Goal: Task Accomplishment & Management: Use online tool/utility

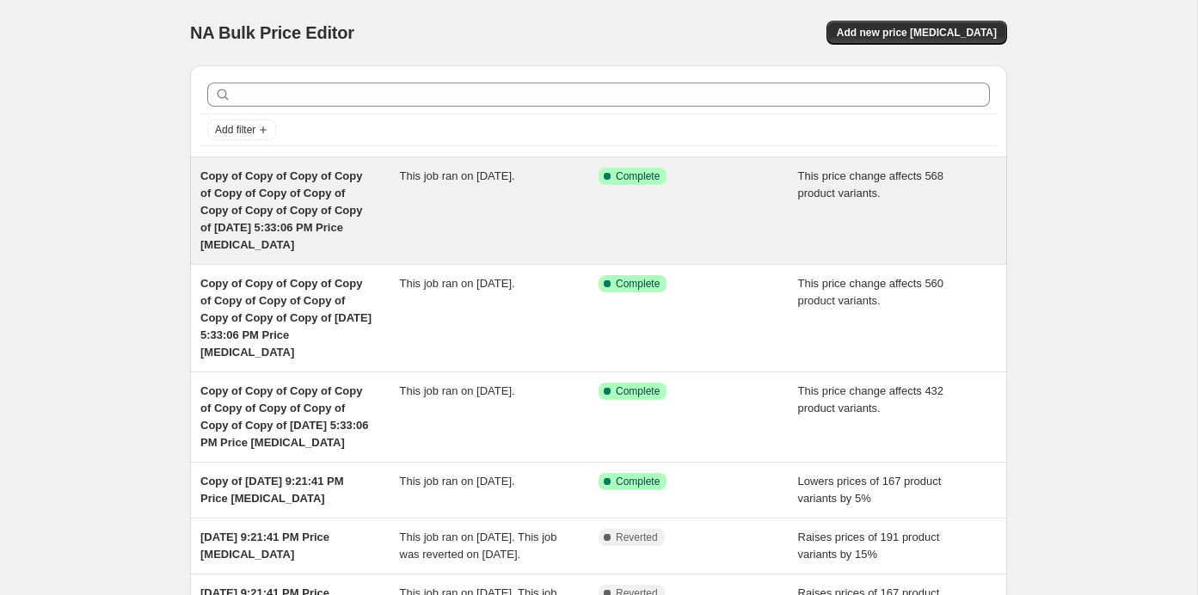
click at [767, 184] on div "Success Complete Complete" at bounding box center [699, 211] width 200 height 86
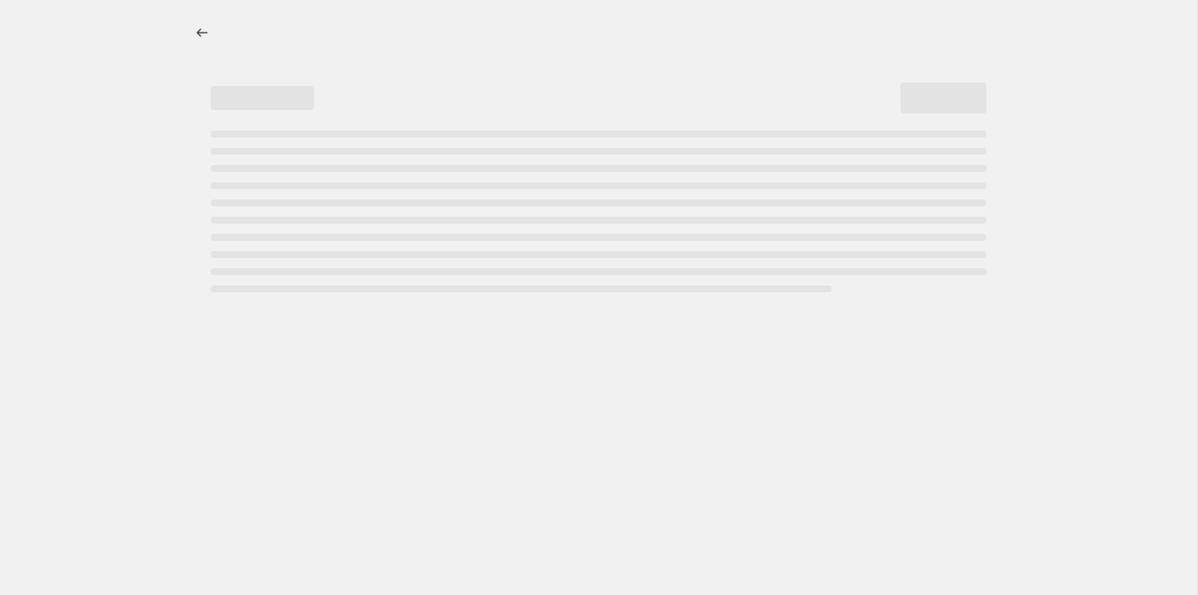
select select "no_change"
select select "pp"
select select "collection"
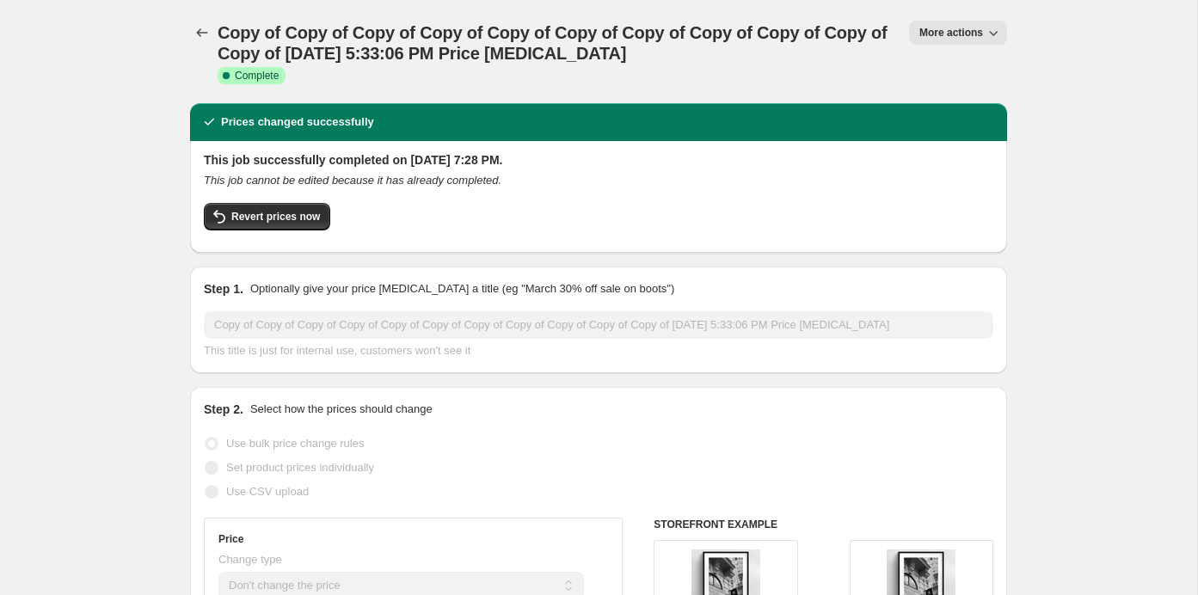
click at [924, 38] on span "More actions" at bounding box center [951, 33] width 64 height 14
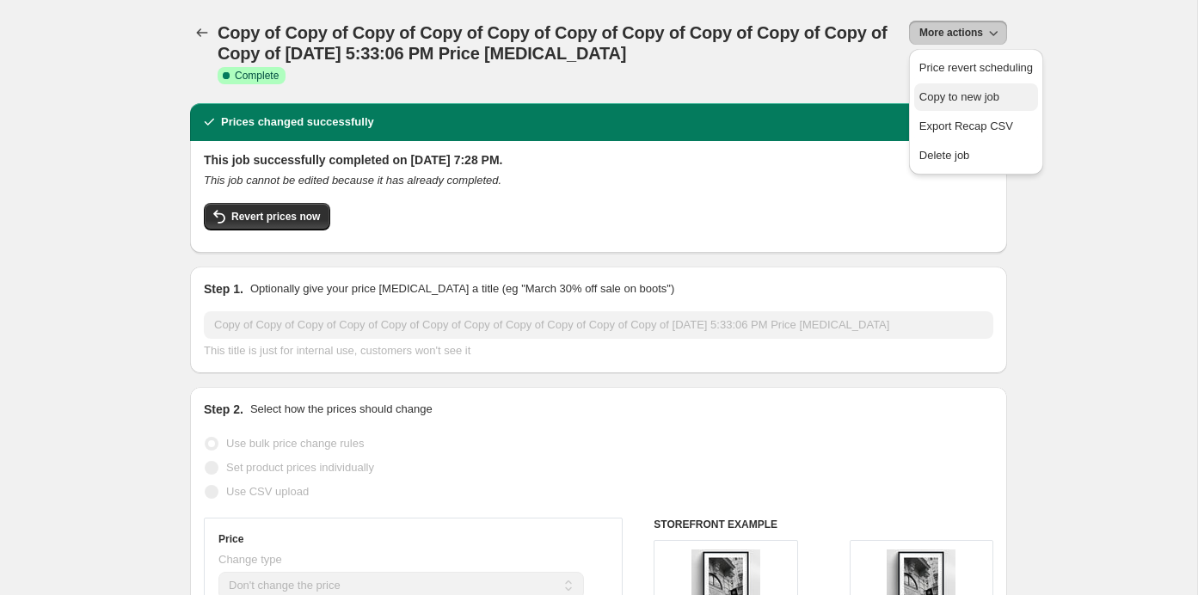
click at [925, 96] on span "Copy to new job" at bounding box center [959, 96] width 80 height 13
select select "no_change"
select select "pp"
select select "collection"
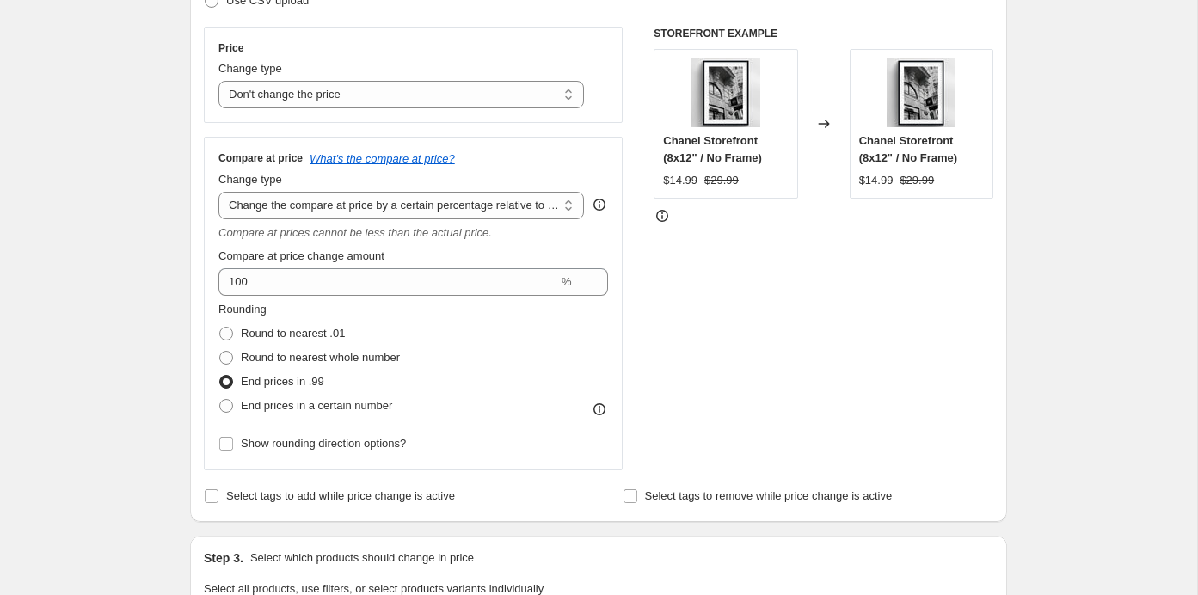
scroll to position [292, 0]
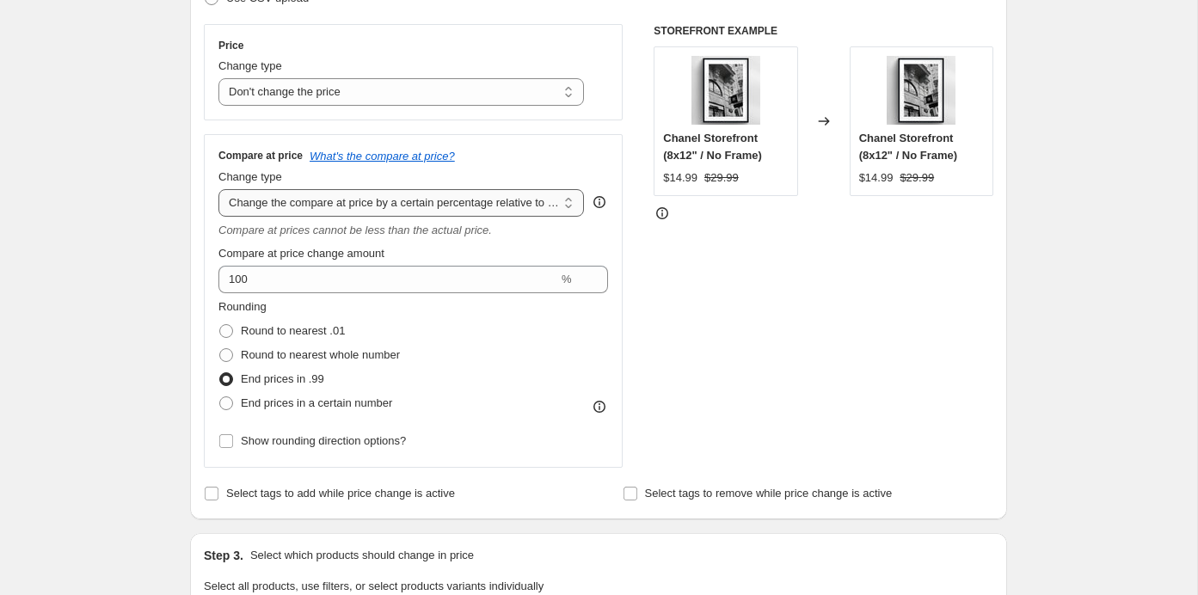
click at [313, 210] on select "Change the compare at price to the current price (sale) Change the compare at p…" at bounding box center [400, 203] width 365 height 28
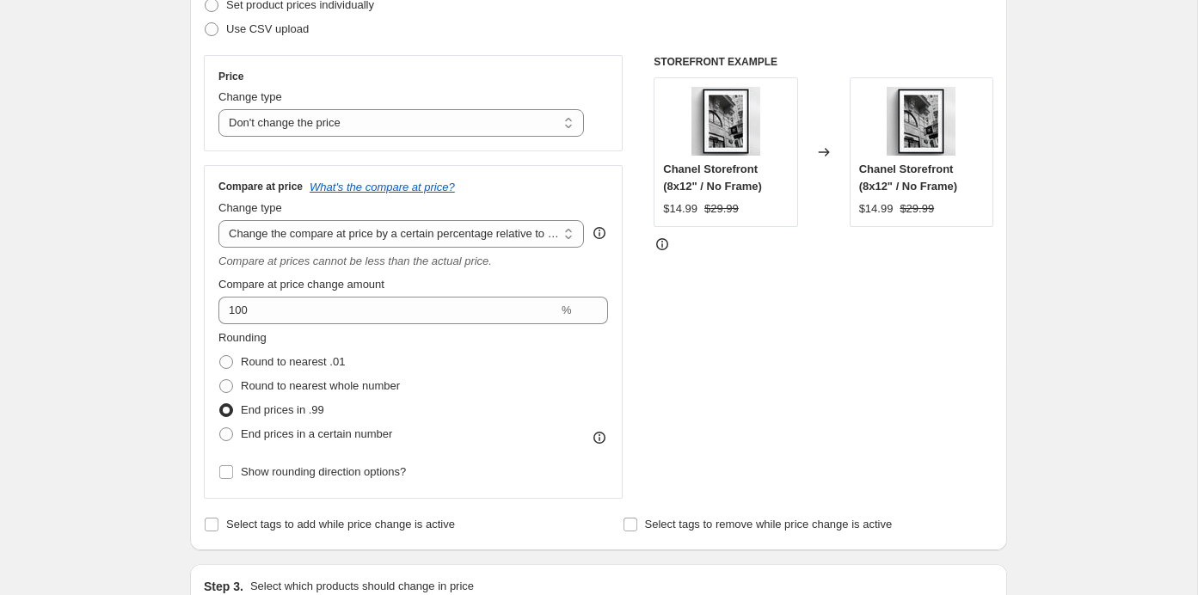
scroll to position [253, 0]
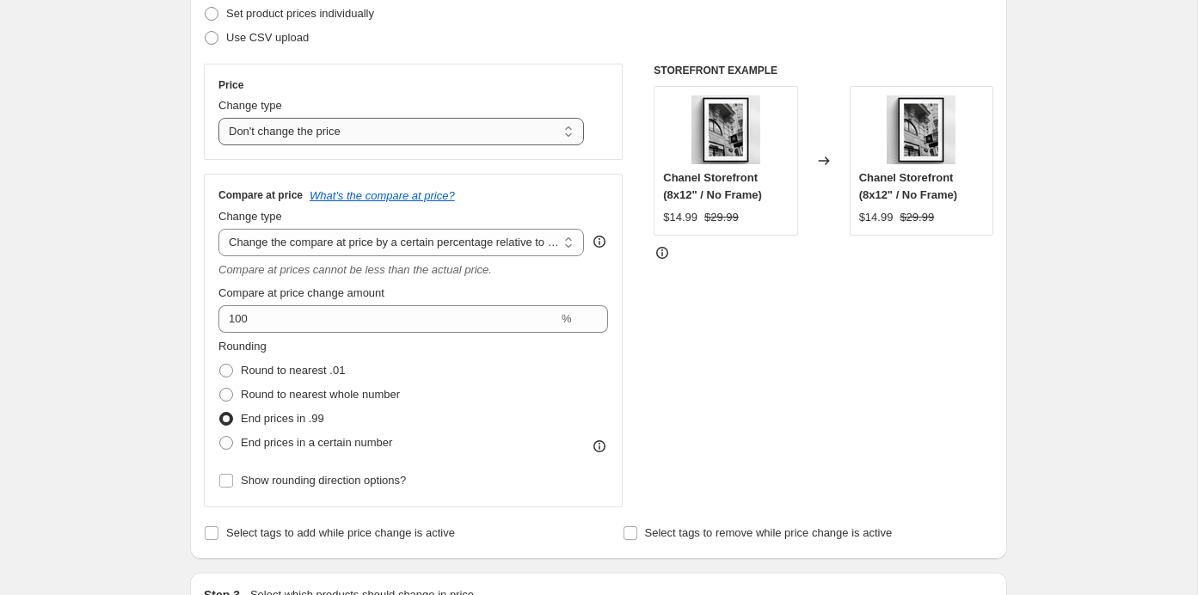
click at [273, 119] on select "Change the price to a certain amount Change the price by a certain amount Chang…" at bounding box center [400, 132] width 365 height 28
select select "by"
click at [218, 118] on select "Change the price to a certain amount Change the price by a certain amount Chang…" at bounding box center [400, 132] width 365 height 28
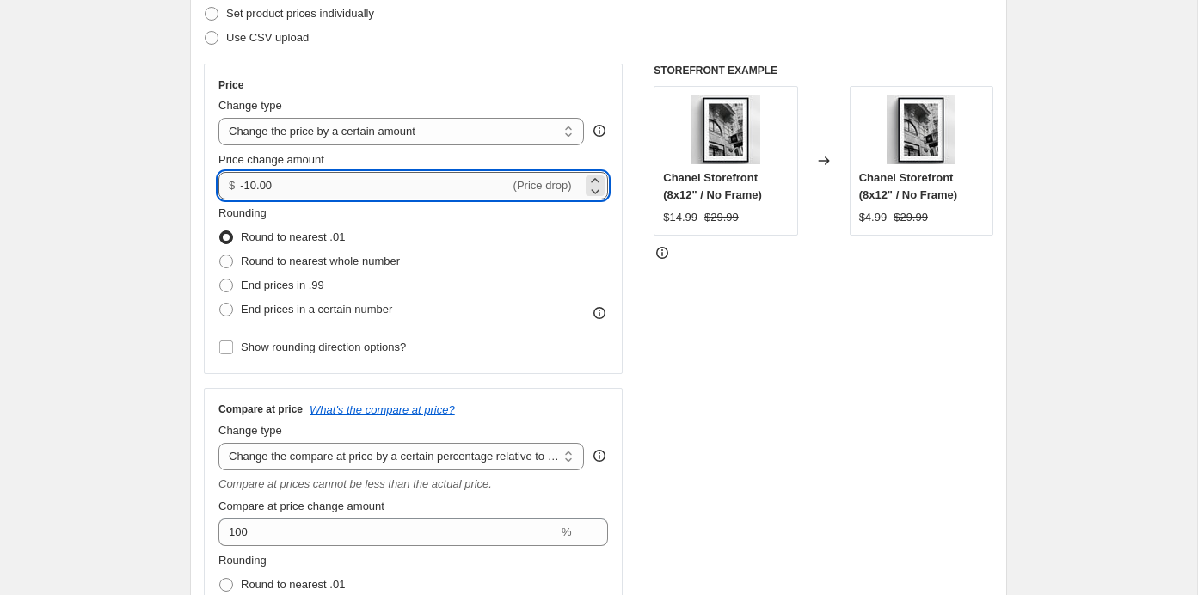
click at [292, 188] on input "-10.00" at bounding box center [374, 186] width 269 height 28
type input "-1"
type input "3.00"
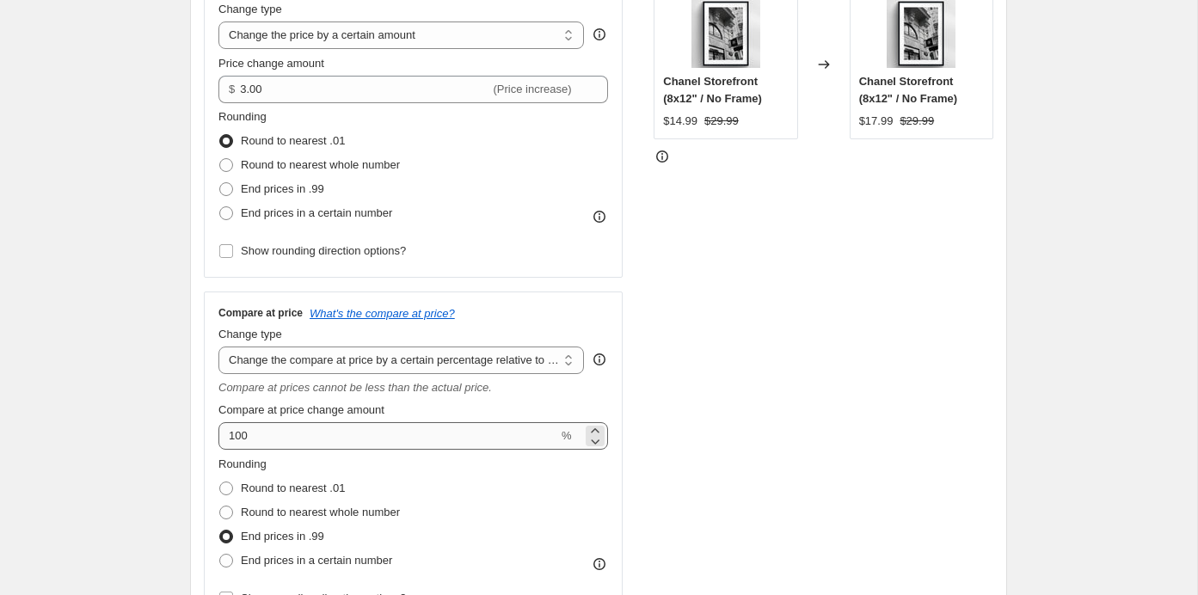
scroll to position [355, 0]
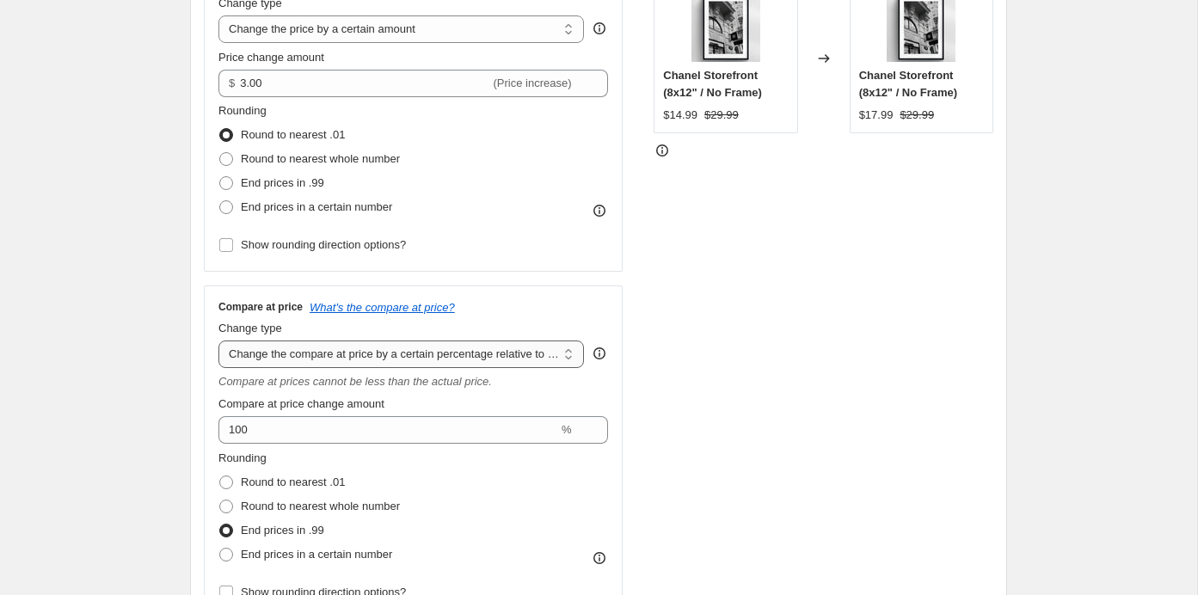
click at [261, 358] on select "Change the compare at price to the current price (sale) Change the compare at p…" at bounding box center [400, 355] width 365 height 28
select select "bp"
click at [218, 341] on select "Change the compare at price to the current price (sale) Change the compare at p…" at bounding box center [400, 355] width 365 height 28
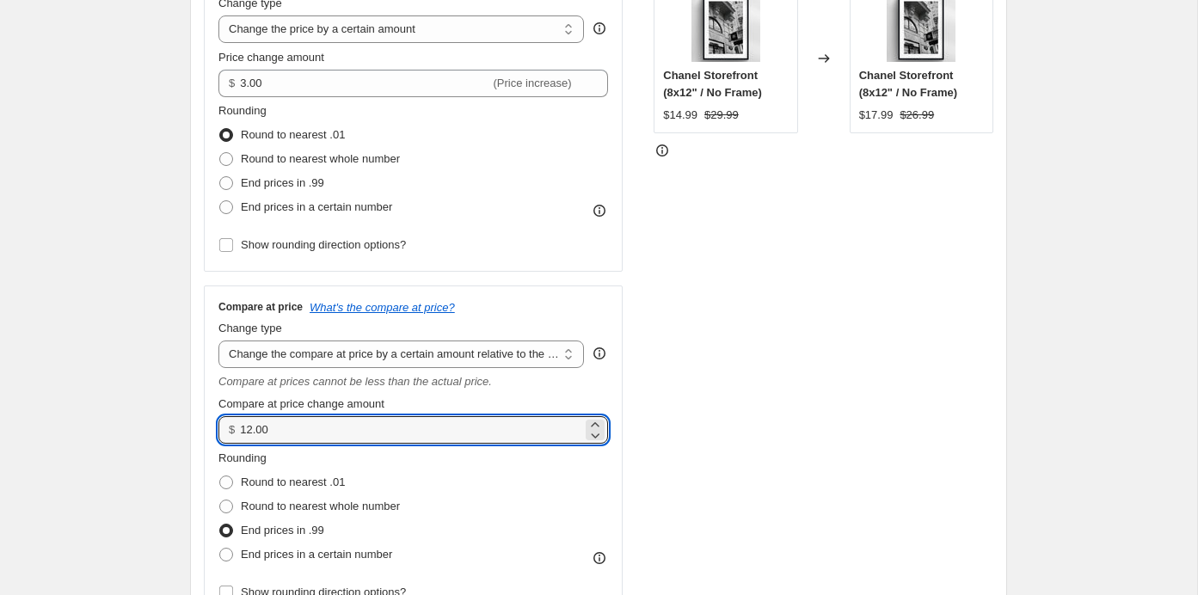
drag, startPoint x: 285, startPoint y: 428, endPoint x: 211, endPoint y: 426, distance: 74.0
click at [211, 427] on div "Compare at price What's the compare at price? Change type Change the compare at…" at bounding box center [413, 453] width 419 height 334
type input "3.00"
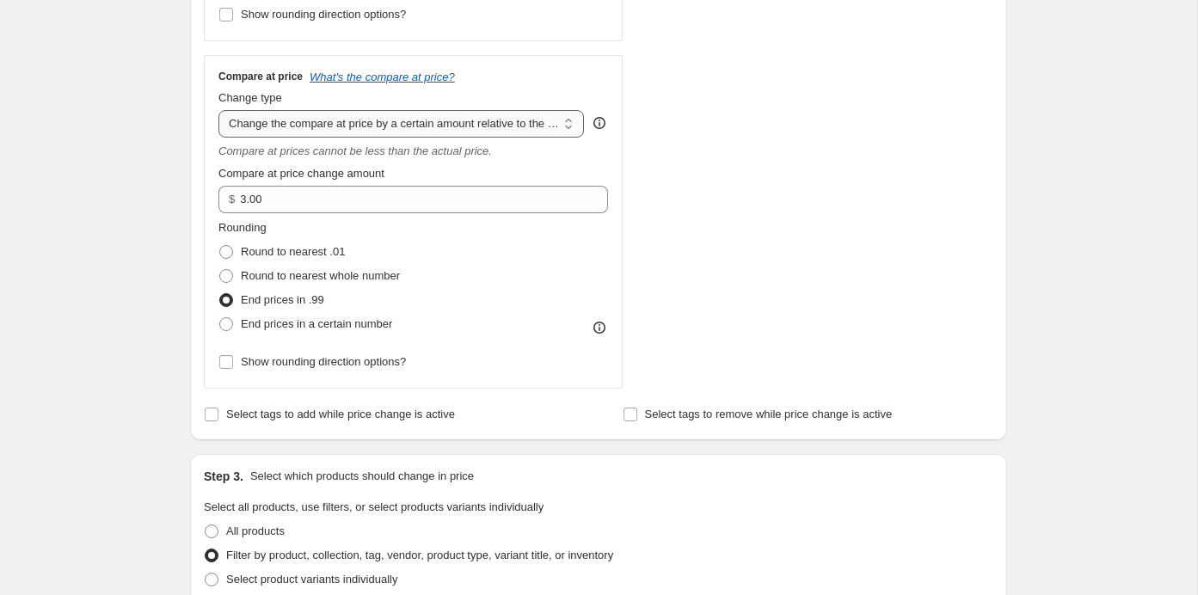
scroll to position [585, 0]
click at [257, 115] on select "Change the compare at price to the current price (sale) Change the compare at p…" at bounding box center [400, 125] width 365 height 28
select select "pp"
click at [218, 111] on select "Change the compare at price to the current price (sale) Change the compare at p…" at bounding box center [400, 125] width 365 height 28
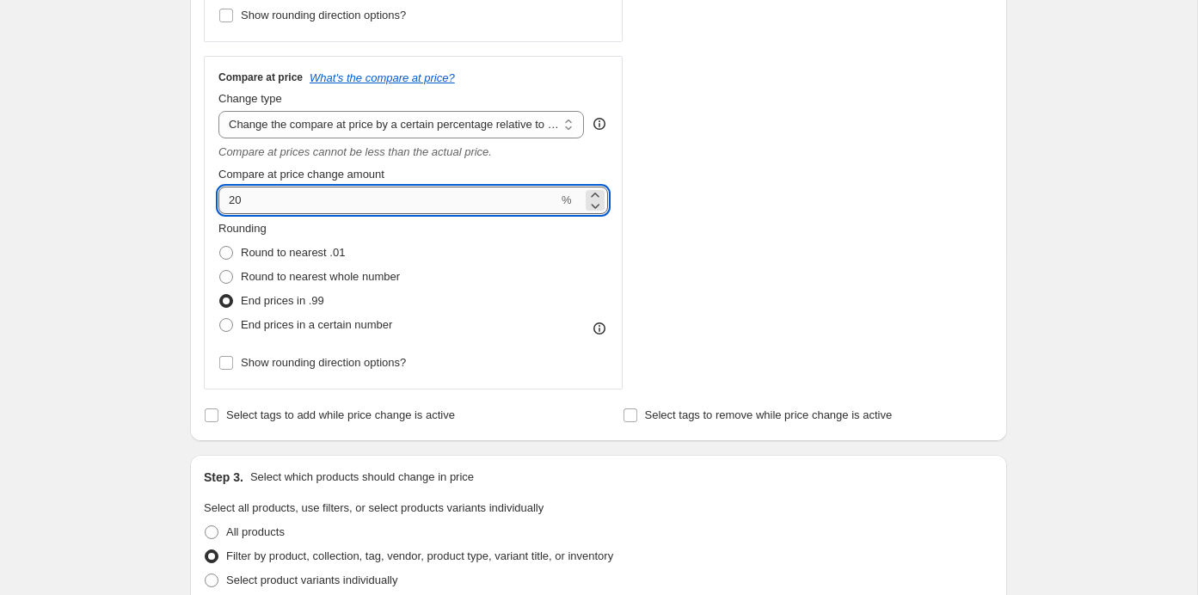
click at [299, 198] on input "20" at bounding box center [388, 201] width 340 height 28
type input "2"
type input "100"
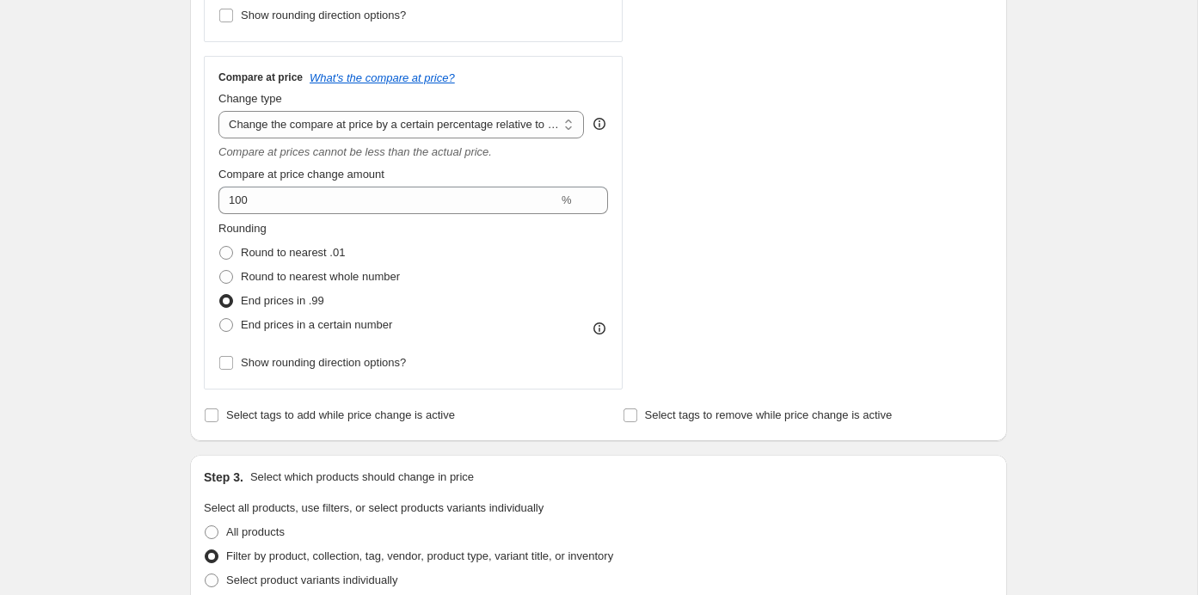
click at [114, 114] on div "Create new price [MEDICAL_DATA]. This page is ready Create new price [MEDICAL_D…" at bounding box center [598, 489] width 1197 height 2149
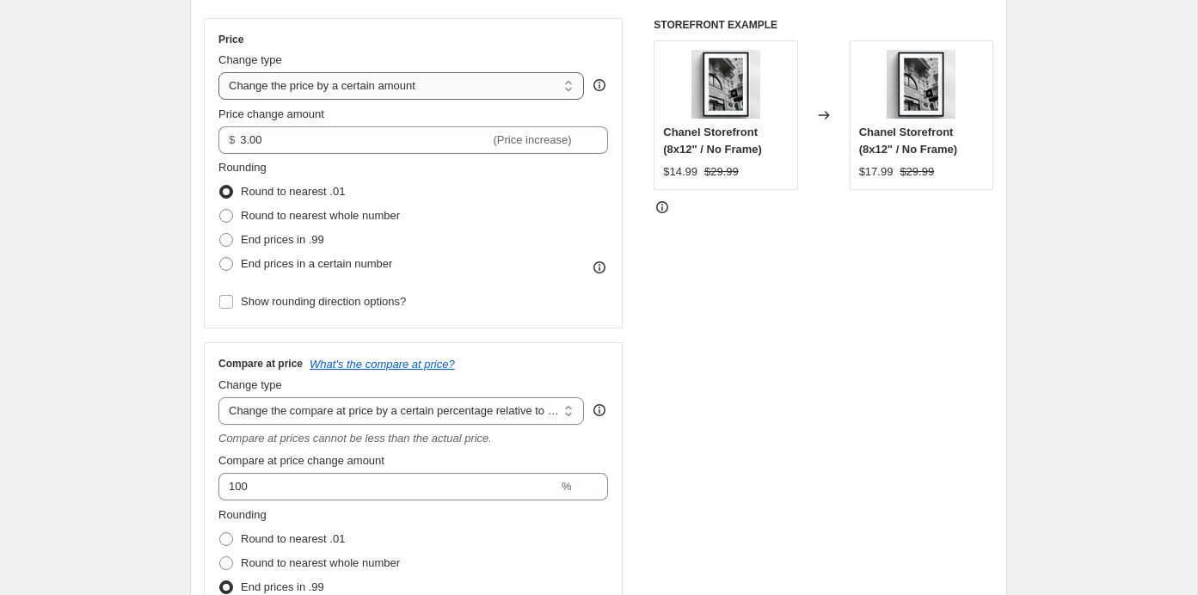
scroll to position [311, 0]
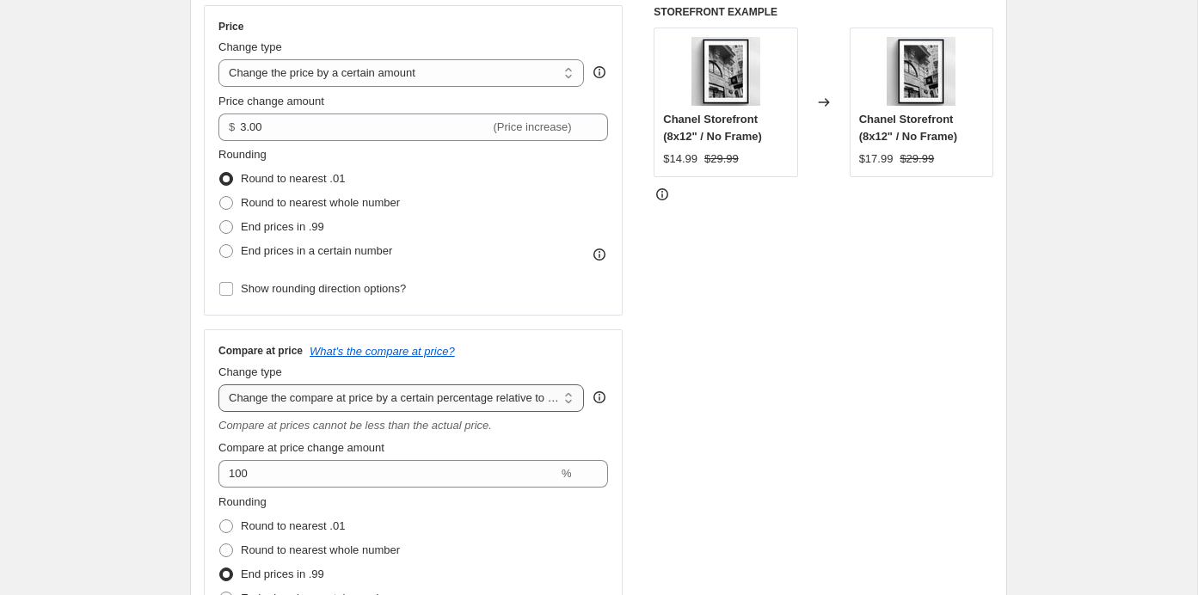
click at [335, 396] on select "Change the compare at price to the current price (sale) Change the compare at p…" at bounding box center [400, 398] width 365 height 28
select select "by"
click at [218, 384] on select "Change the compare at price to the current price (sale) Change the compare at p…" at bounding box center [400, 398] width 365 height 28
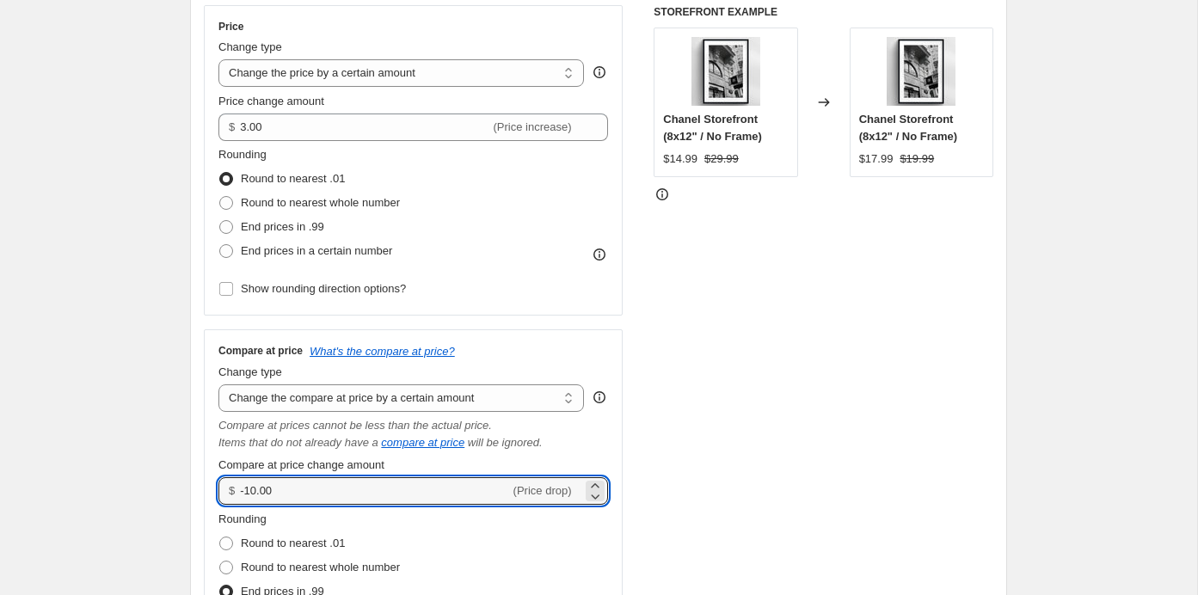
drag, startPoint x: 291, startPoint y: 488, endPoint x: 221, endPoint y: 488, distance: 69.7
click at [221, 488] on div "$ -10.00 (Price drop)" at bounding box center [413, 491] width 390 height 28
type input "3.00"
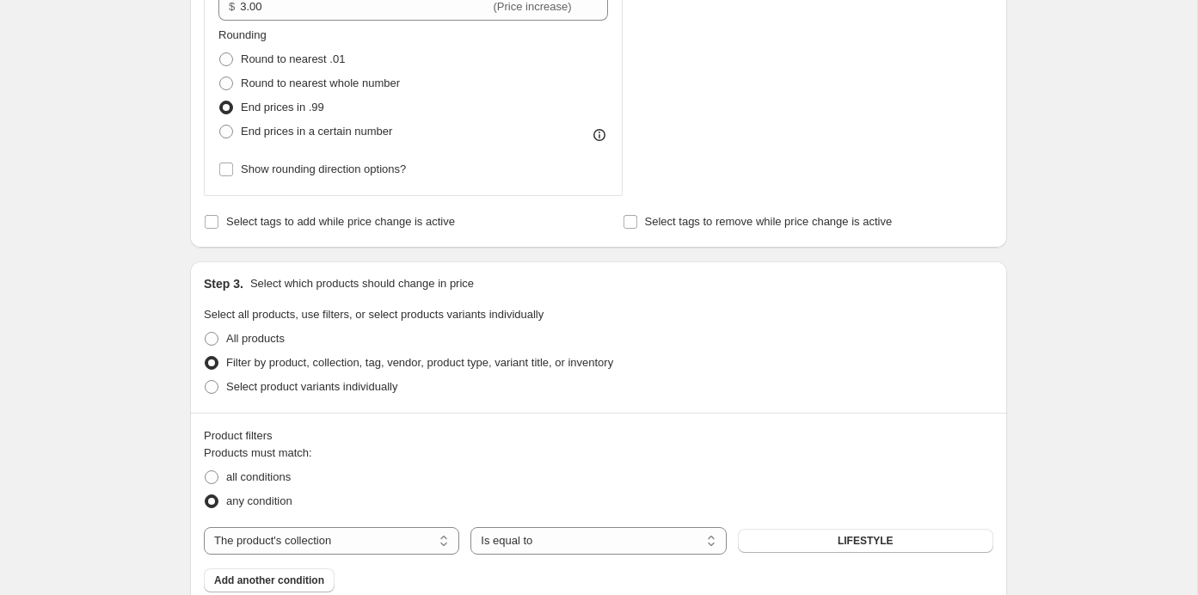
scroll to position [501, 0]
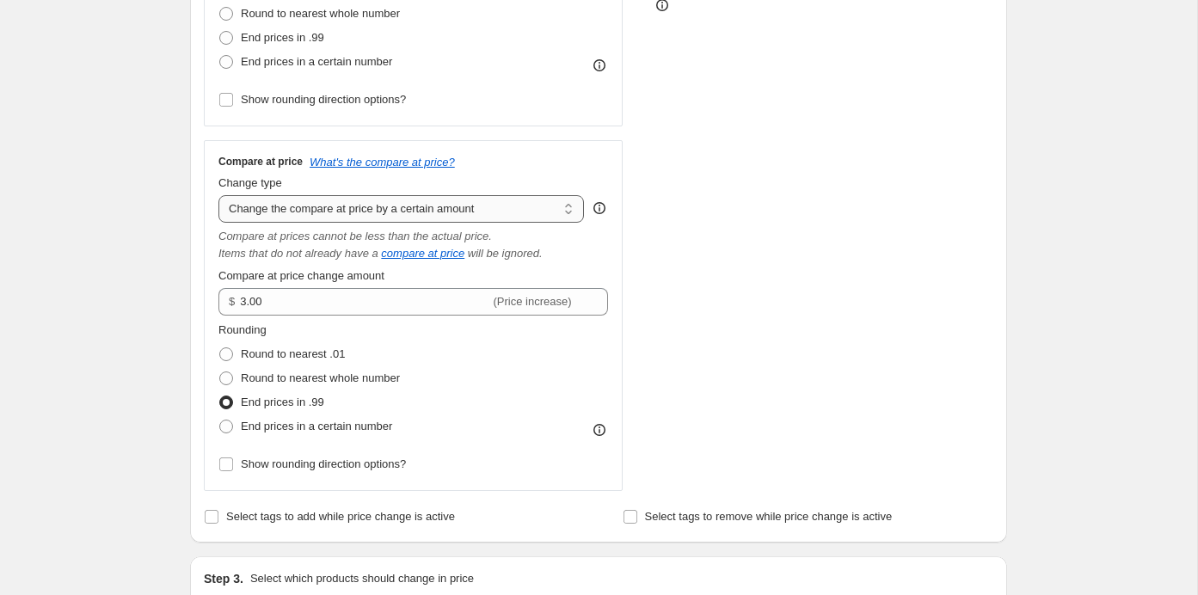
click at [313, 219] on select "Change the compare at price to the current price (sale) Change the compare at p…" at bounding box center [400, 209] width 365 height 28
select select "pp"
click at [218, 195] on select "Change the compare at price to the current price (sale) Change the compare at p…" at bounding box center [400, 209] width 365 height 28
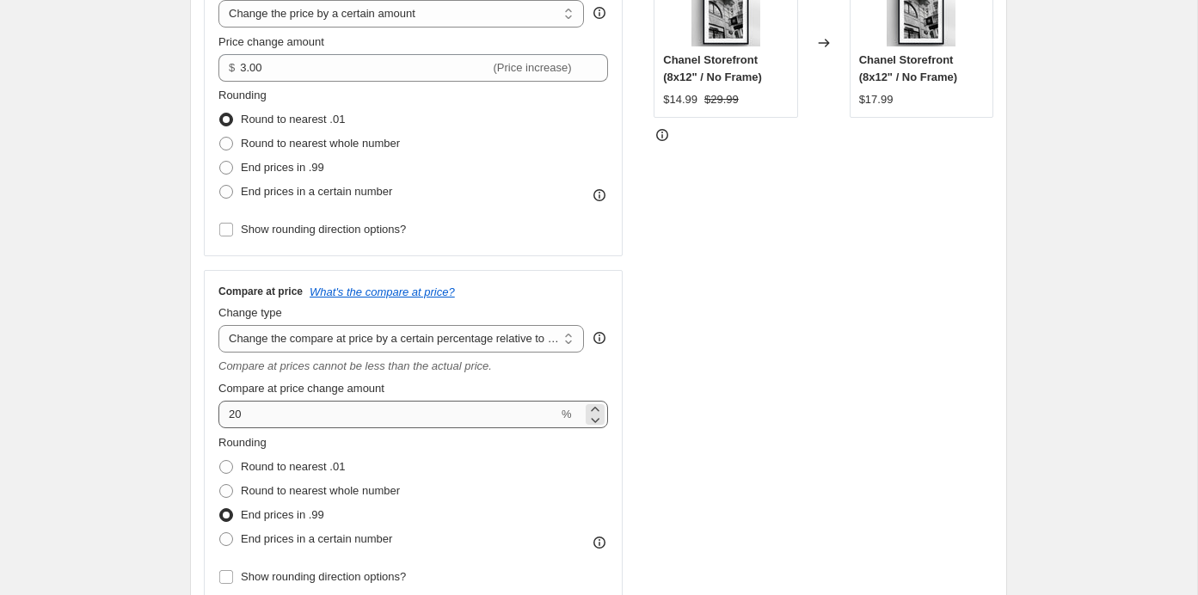
scroll to position [338, 0]
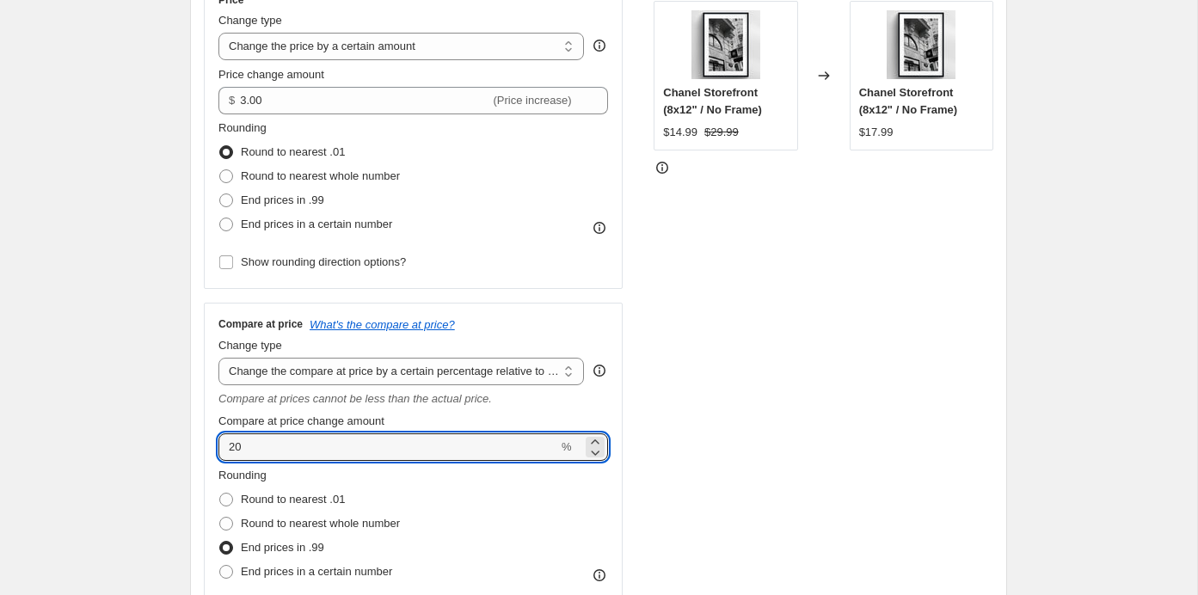
drag, startPoint x: 272, startPoint y: 446, endPoint x: 212, endPoint y: 445, distance: 59.3
click at [212, 445] on div "Compare at price What's the compare at price? Change type Change the compare at…" at bounding box center [413, 470] width 419 height 334
type input "4"
type input "130"
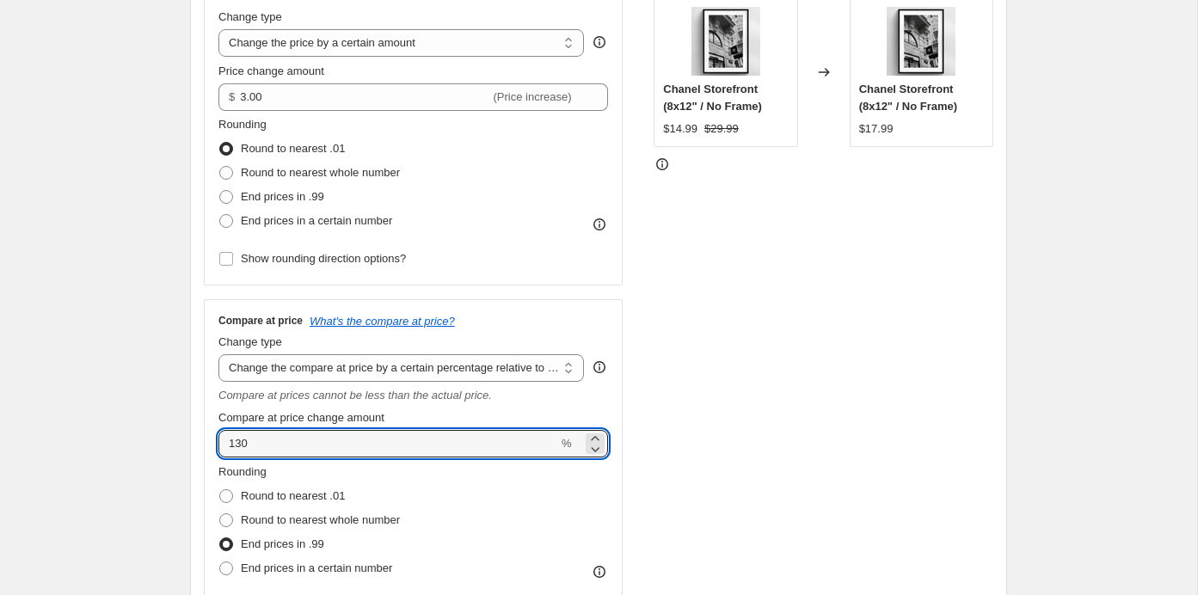
scroll to position [339, 0]
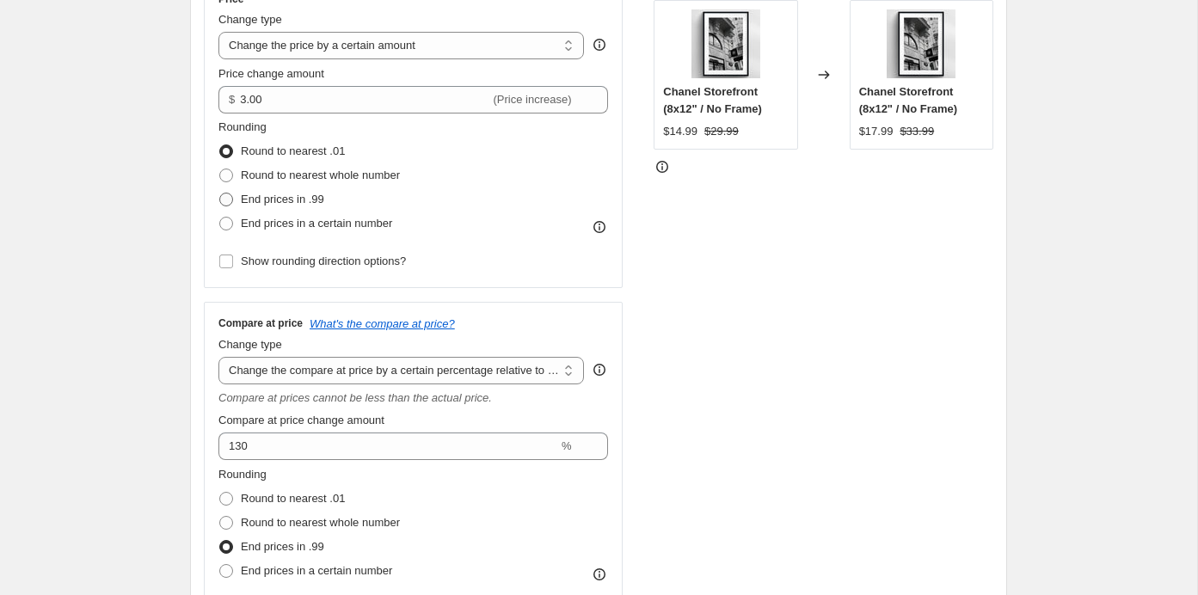
click at [241, 204] on span "End prices in .99" at bounding box center [282, 199] width 83 height 13
click at [220, 193] on input "End prices in .99" at bounding box center [219, 193] width 1 height 1
radio input "true"
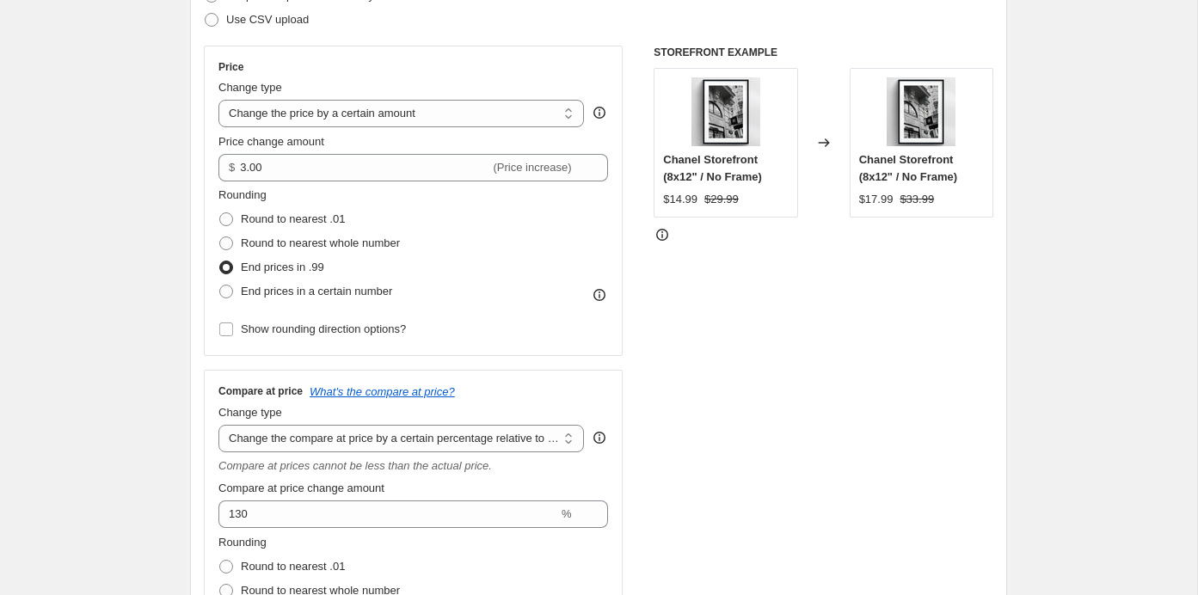
scroll to position [265, 0]
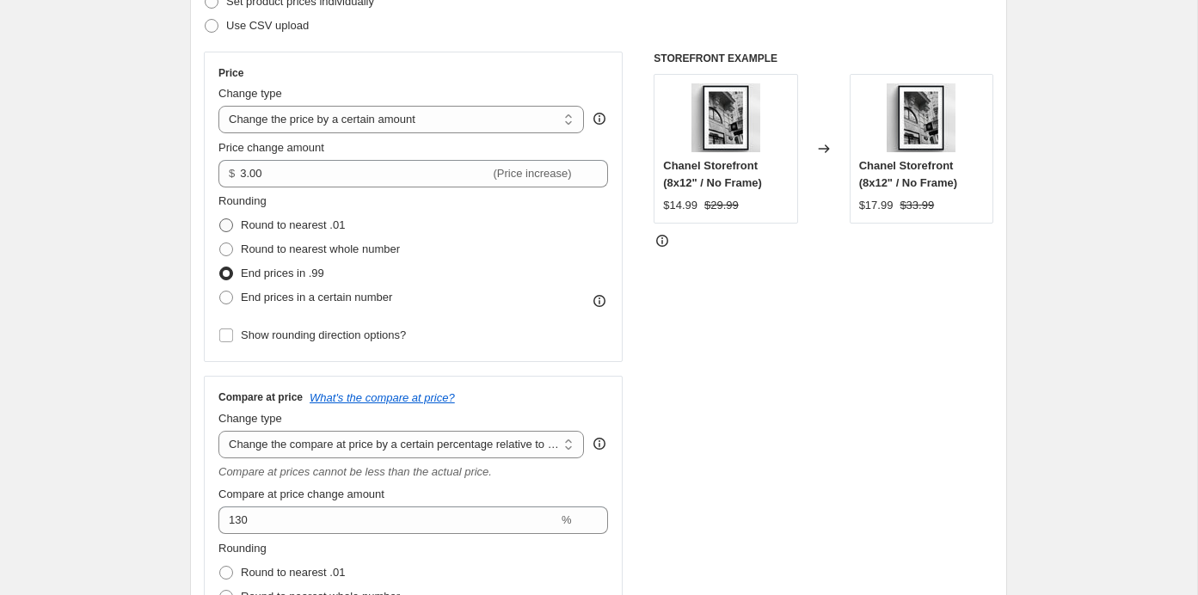
click at [249, 218] on span "Round to nearest .01" at bounding box center [293, 224] width 104 height 13
click at [220, 218] on input "Round to nearest .01" at bounding box center [219, 218] width 1 height 1
radio input "true"
click at [267, 281] on label "End prices in .99" at bounding box center [271, 273] width 106 height 24
click at [220, 267] on input "End prices in .99" at bounding box center [219, 267] width 1 height 1
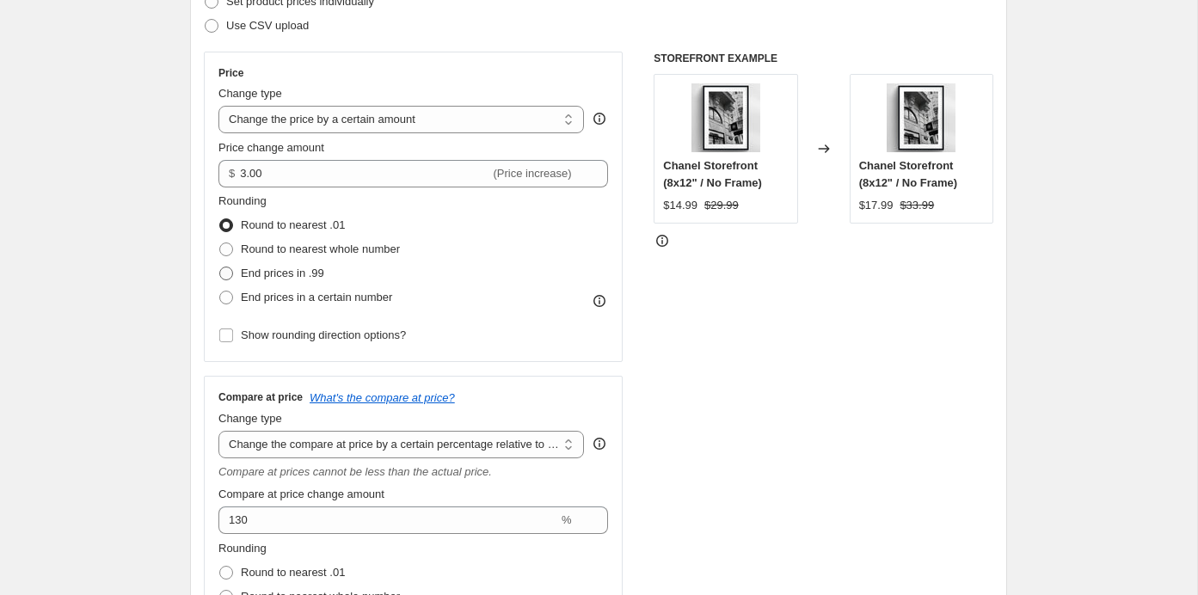
radio input "true"
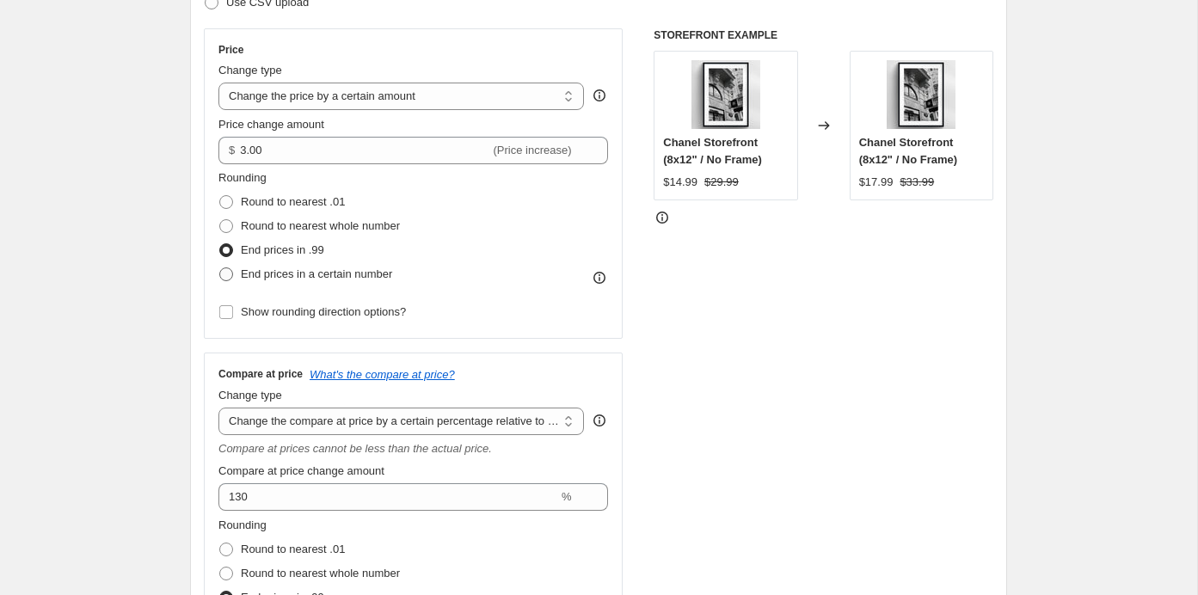
scroll to position [366, 0]
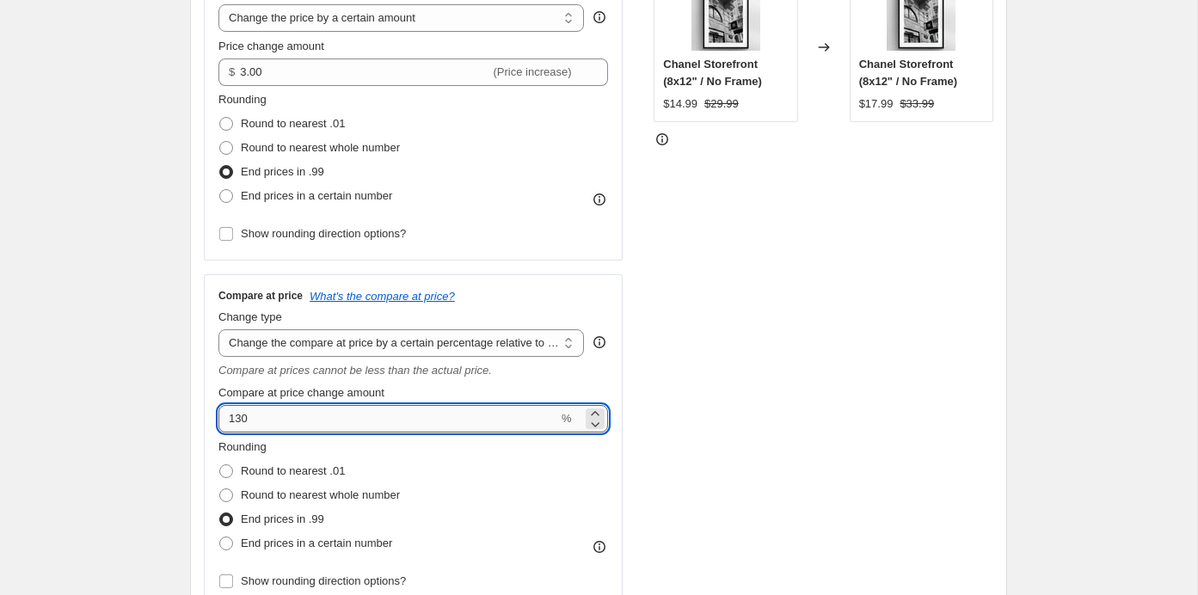
click at [275, 428] on input "130" at bounding box center [388, 419] width 340 height 28
type input "140"
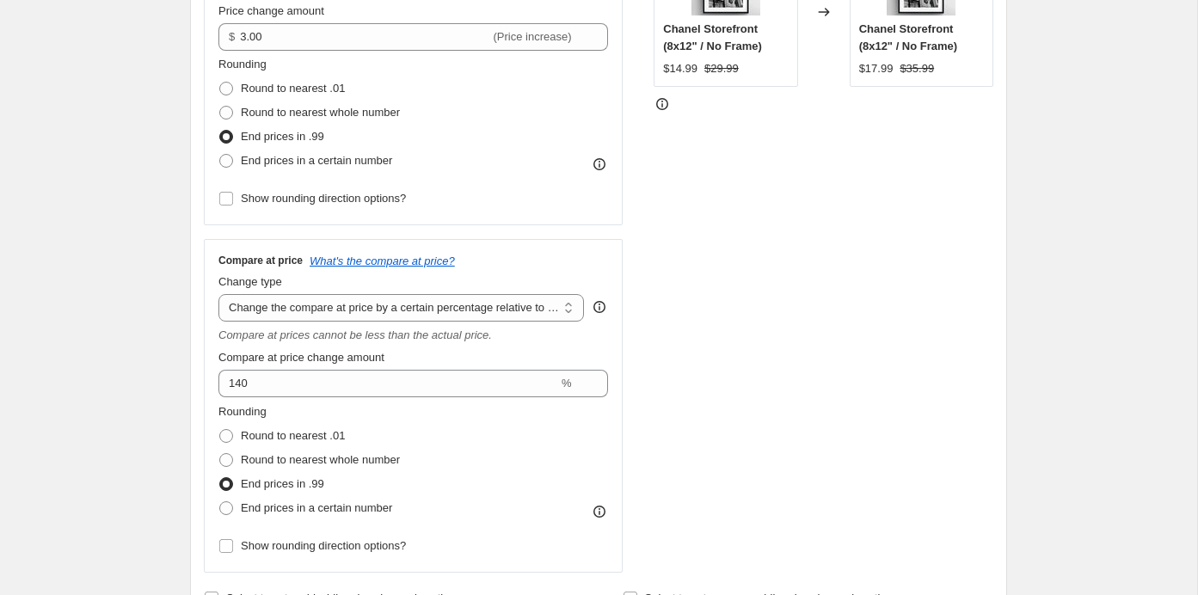
scroll to position [404, 0]
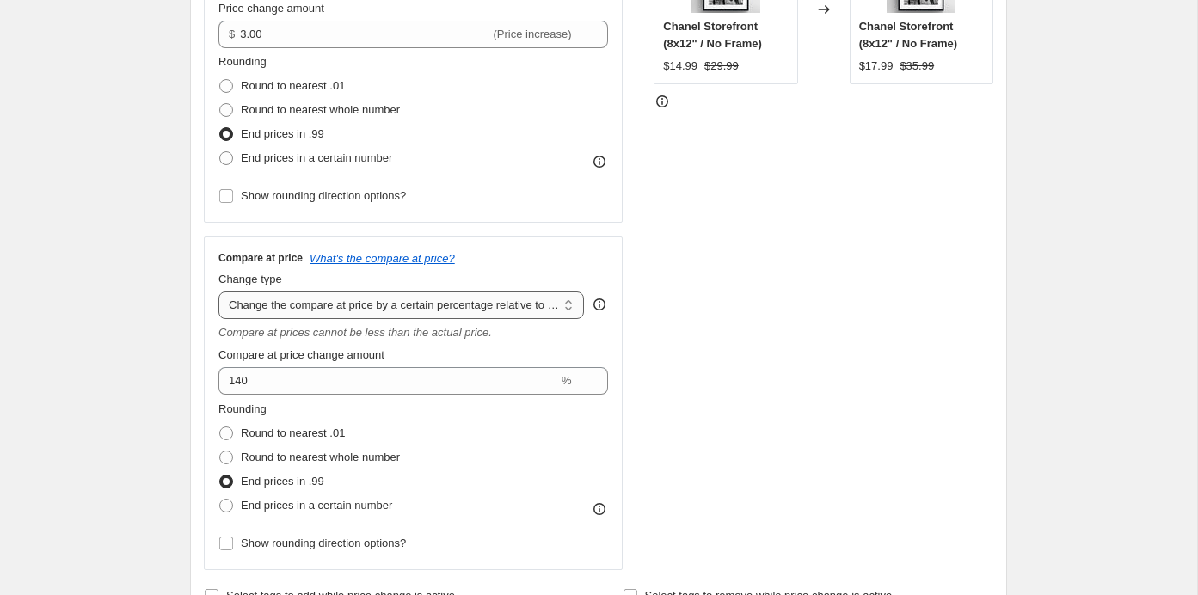
click at [248, 311] on select "Change the compare at price to the current price (sale) Change the compare at p…" at bounding box center [400, 306] width 365 height 28
select select "bp"
click at [218, 292] on select "Change the compare at price to the current price (sale) Change the compare at p…" at bounding box center [400, 306] width 365 height 28
type input "12.00"
click at [269, 316] on select "Change the compare at price to the current price (sale) Change the compare at p…" at bounding box center [400, 306] width 365 height 28
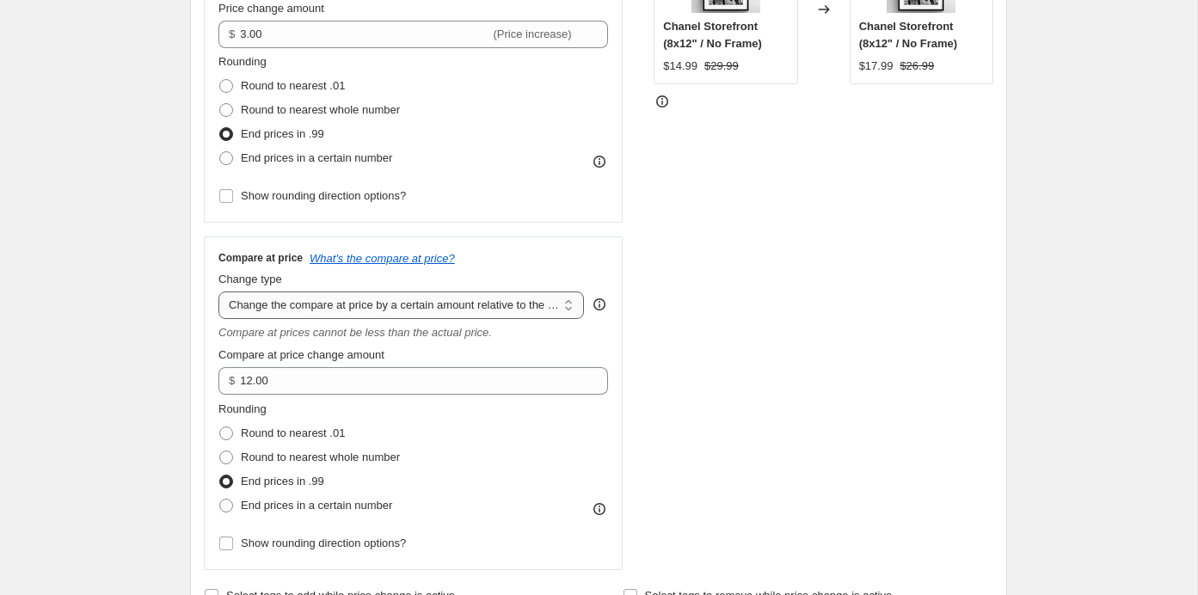
select select "by"
click at [218, 292] on select "Change the compare at price to the current price (sale) Change the compare at p…" at bounding box center [400, 306] width 365 height 28
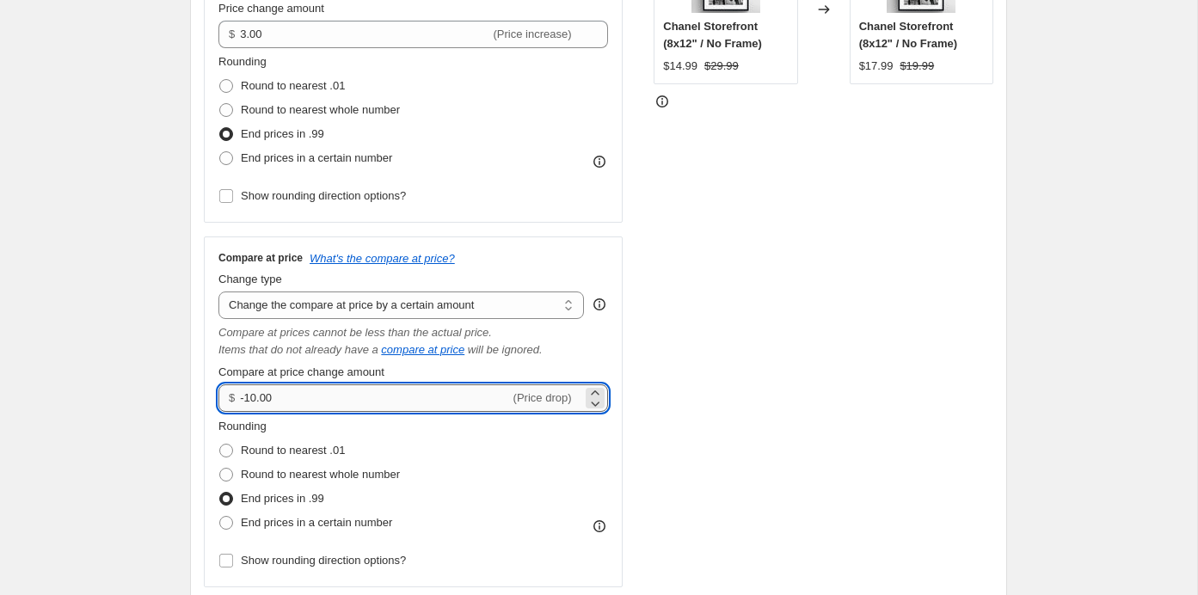
click at [274, 403] on input "-10.00" at bounding box center [374, 398] width 269 height 28
type input "-1"
click at [268, 402] on input "3.00" at bounding box center [364, 398] width 249 height 28
type input "3"
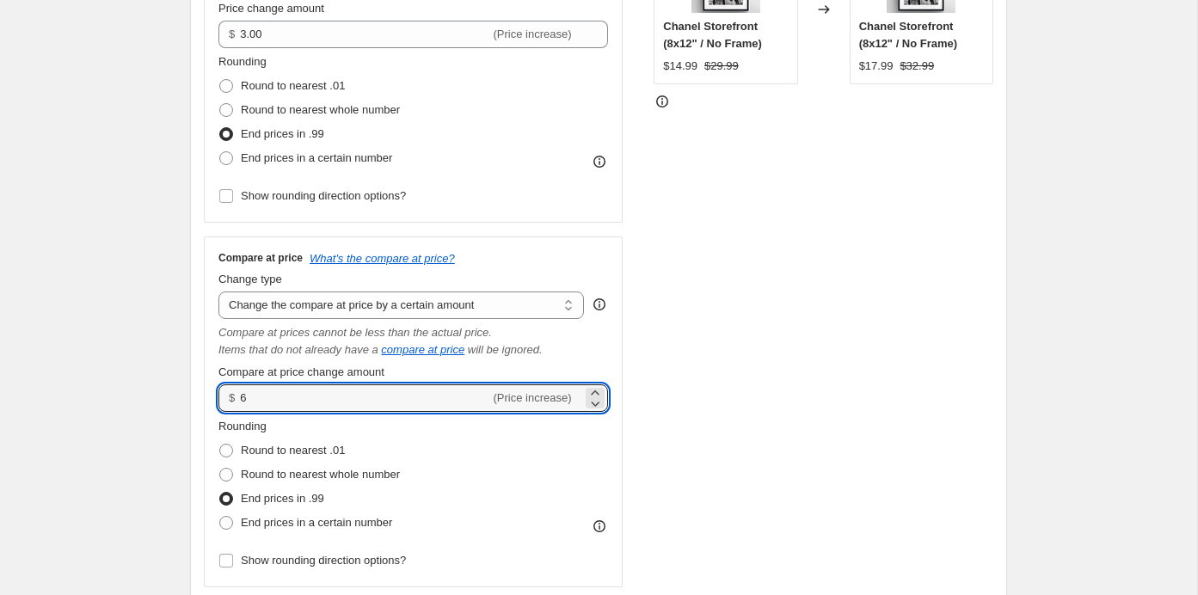
type input "6.00"
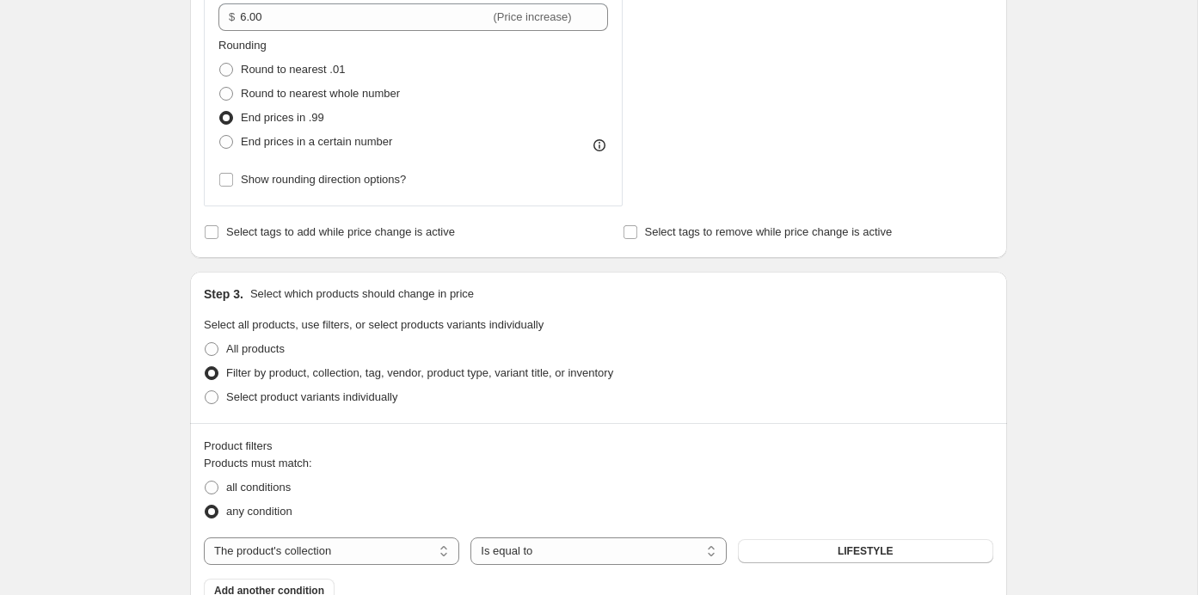
scroll to position [0, 0]
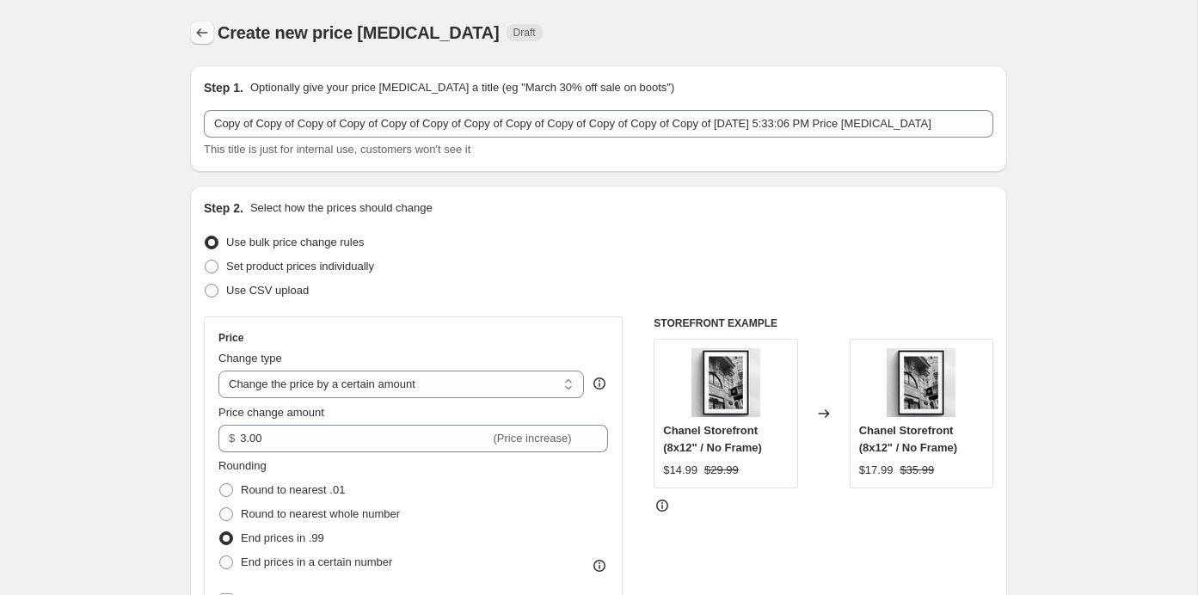
click at [198, 33] on icon "Price change jobs" at bounding box center [202, 32] width 11 height 9
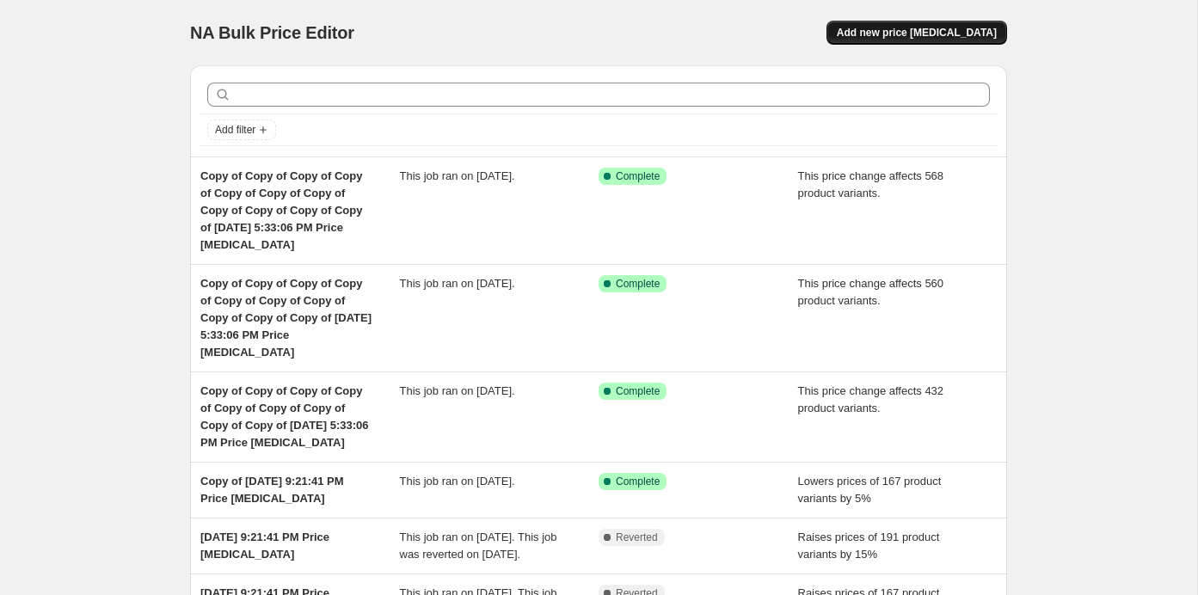
click at [878, 41] on button "Add new price [MEDICAL_DATA]" at bounding box center [916, 33] width 181 height 24
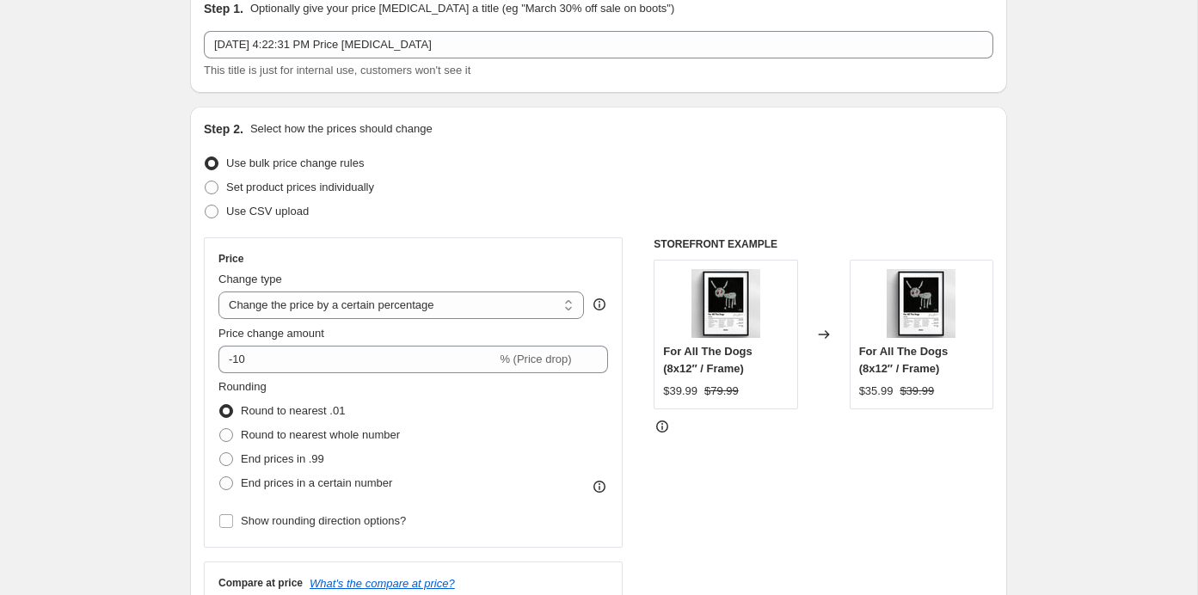
scroll to position [160, 0]
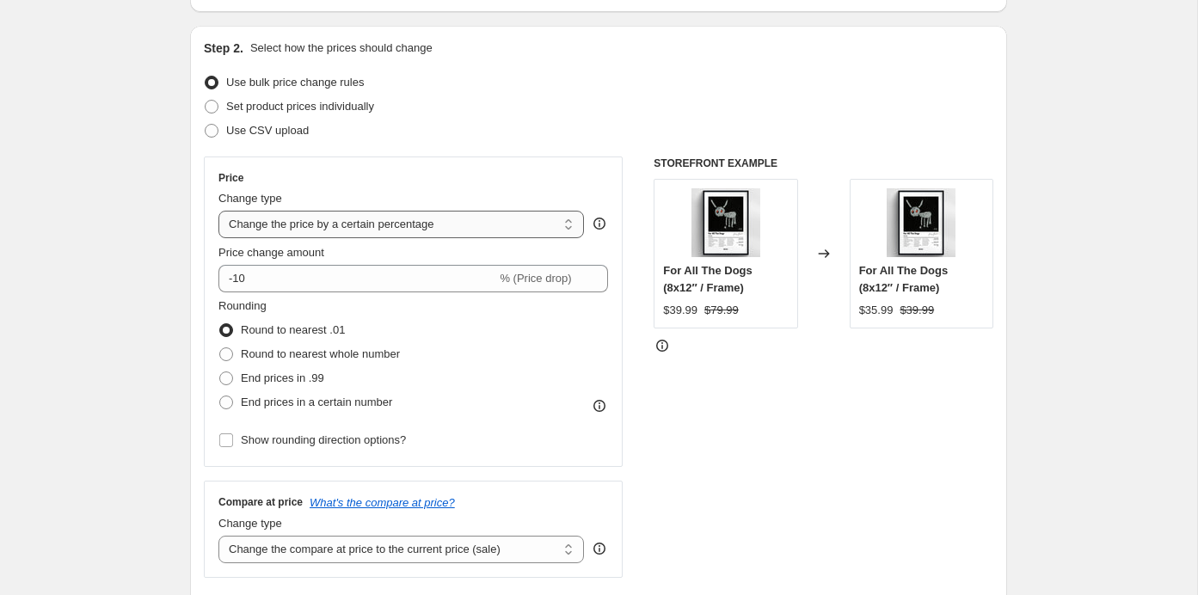
click at [371, 229] on select "Change the price to a certain amount Change the price by a certain amount Chang…" at bounding box center [400, 225] width 365 height 28
select select "no_change"
click at [218, 211] on select "Change the price to a certain amount Change the price by a certain amount Chang…" at bounding box center [400, 225] width 365 height 28
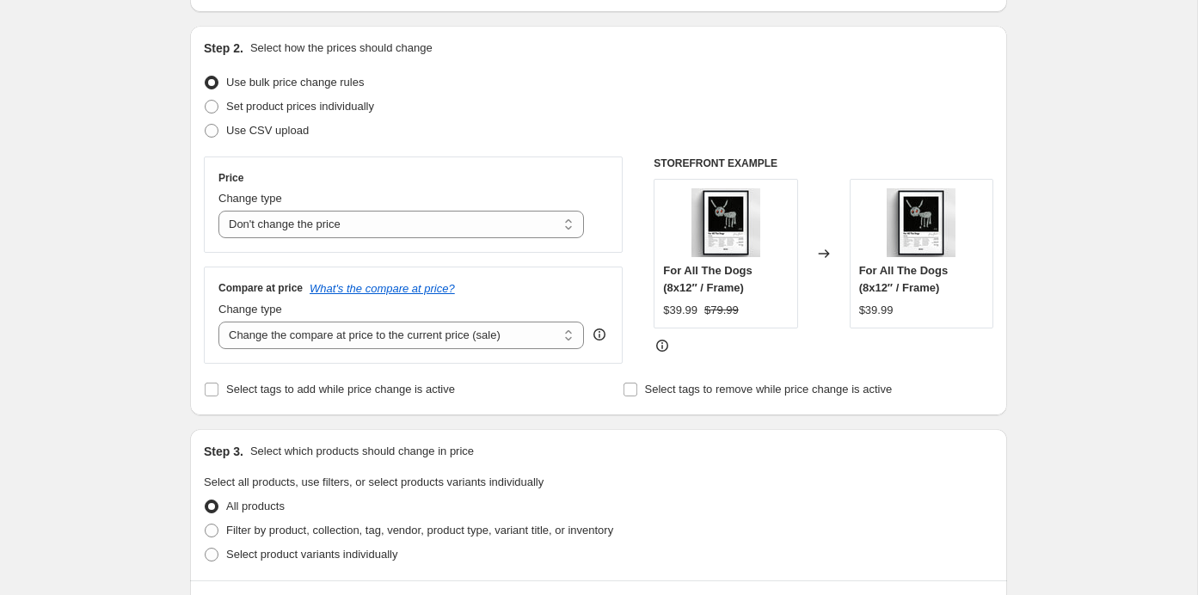
scroll to position [212, 0]
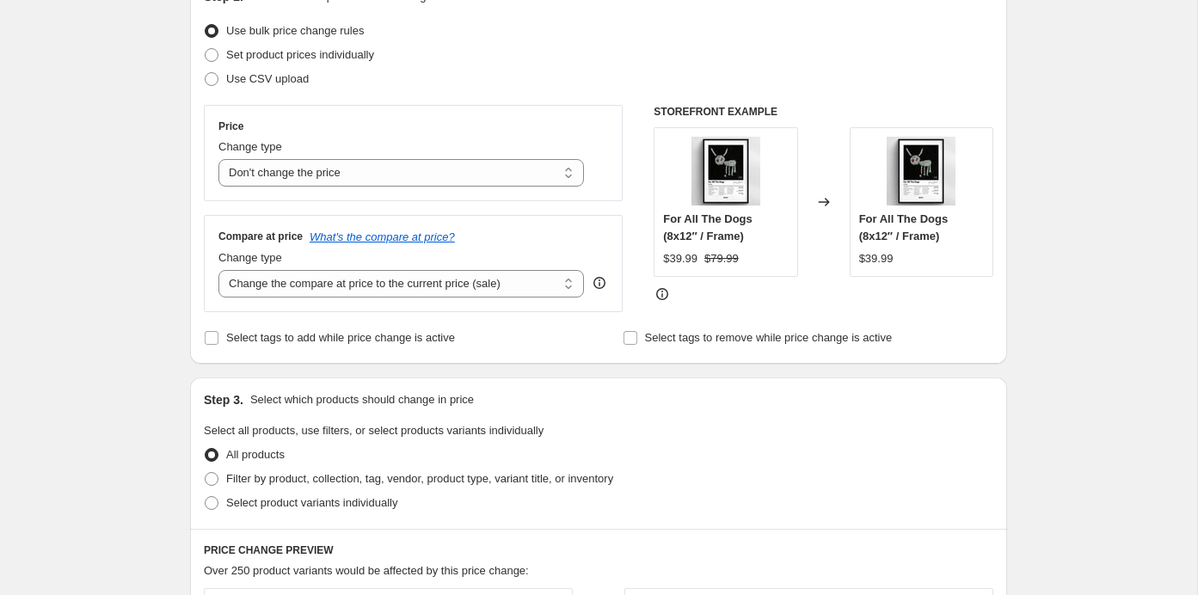
click at [336, 298] on div "Compare at price What's the compare at price? Change type Change the compare at…" at bounding box center [413, 263] width 419 height 96
click at [330, 286] on select "Change the compare at price to the current price (sale) Change the compare at p…" at bounding box center [400, 284] width 365 height 28
select select "remove"
click at [218, 270] on select "Change the compare at price to the current price (sale) Change the compare at p…" at bounding box center [400, 284] width 365 height 28
click at [281, 176] on select "Change the price to a certain amount Change the price by a certain amount Chang…" at bounding box center [400, 173] width 365 height 28
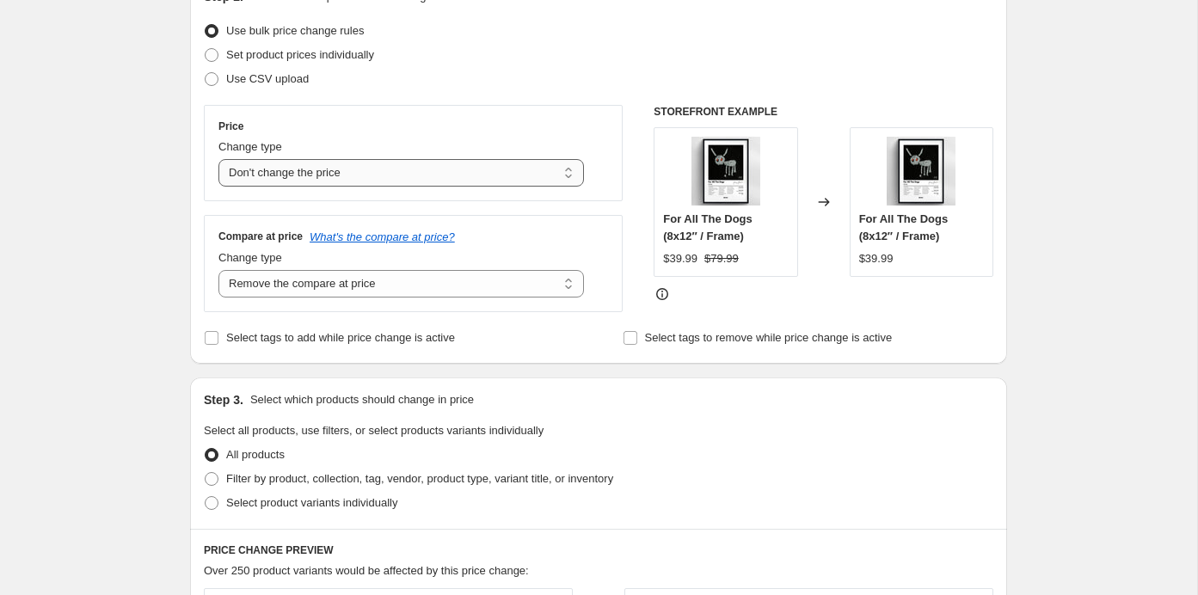
select select "ecap"
click at [218, 159] on select "Change the price to a certain amount Change the price by a certain amount Chang…" at bounding box center [400, 173] width 365 height 28
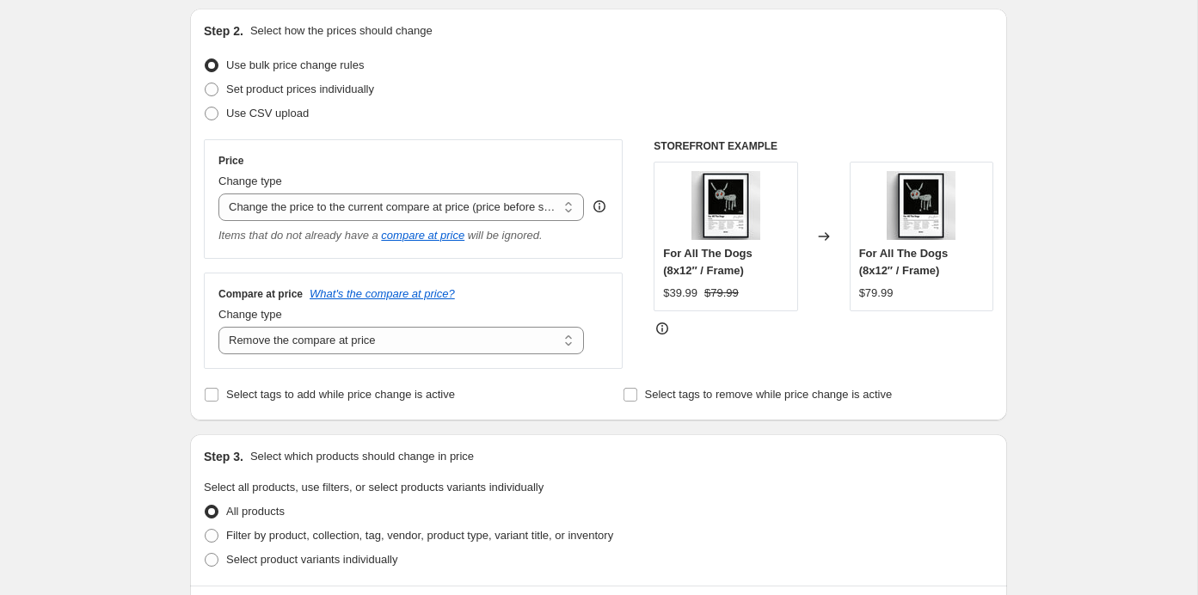
scroll to position [0, 0]
